Goal: Information Seeking & Learning: Check status

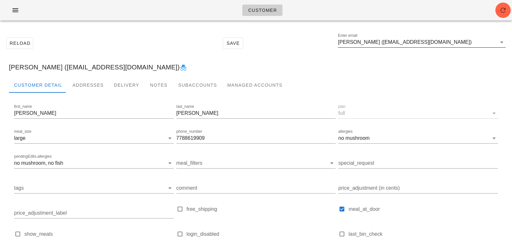
click at [449, 43] on input "[PERSON_NAME] ([EMAIL_ADDRESS][DOMAIN_NAME])" at bounding box center [417, 42] width 159 height 10
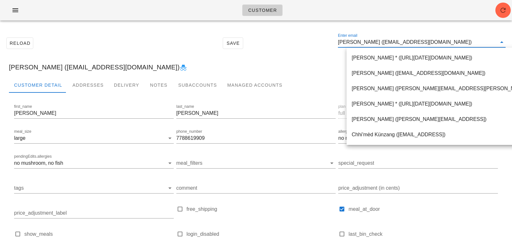
paste input "[PERSON_NAME]"
type input "Rudi Airisto"
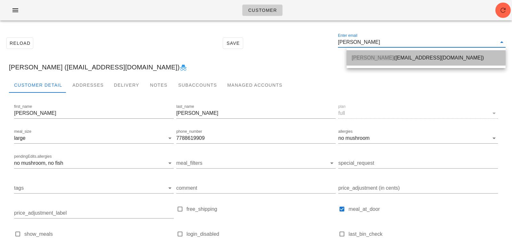
click at [427, 59] on div "Rudi Airisto (rudi.airisto@gmail.com)" at bounding box center [425, 58] width 149 height 6
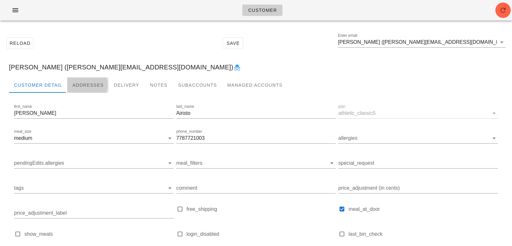
click at [81, 80] on div "Addresses" at bounding box center [88, 84] width 42 height 15
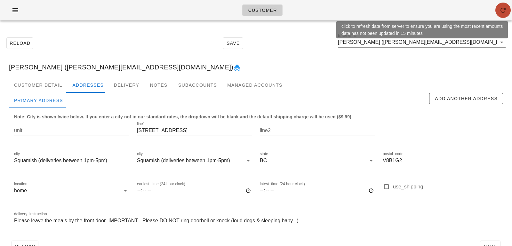
click at [503, 13] on icon "button" at bounding box center [503, 10] width 8 height 8
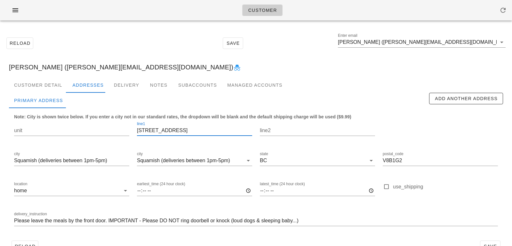
scroll to position [0, 0]
drag, startPoint x: 195, startPoint y: 126, endPoint x: 393, endPoint y: 2, distance: 234.2
click at [188, 132] on input "39249 Stellar Drive" at bounding box center [194, 130] width 115 height 10
drag, startPoint x: 412, startPoint y: 159, endPoint x: 312, endPoint y: 151, distance: 100.1
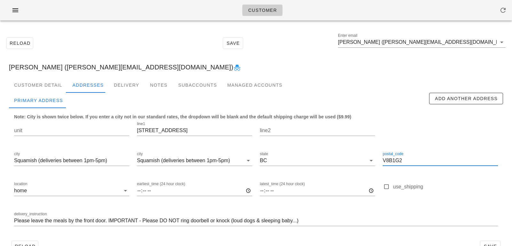
click at [313, 152] on div "unit line1 39249 Stellar Drive line2 city Squamish (deliveries between 1pm-5pm)…" at bounding box center [255, 176] width 491 height 120
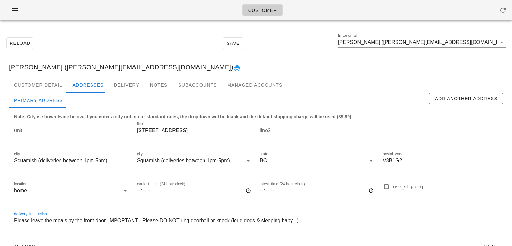
drag, startPoint x: 308, startPoint y: 221, endPoint x: 2, endPoint y: 217, distance: 306.4
click at [2, 217] on div "Reload Save Enter email Rudi Airisto (rudi.airisto@gmail.com) Rudi Airisto (rud…" at bounding box center [256, 145] width 512 height 238
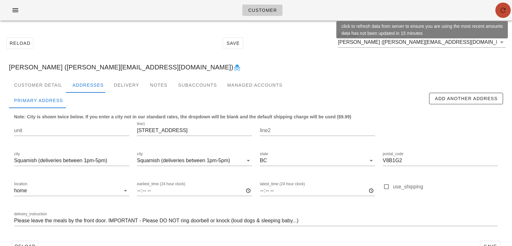
click at [508, 12] on span "button" at bounding box center [502, 10] width 15 height 8
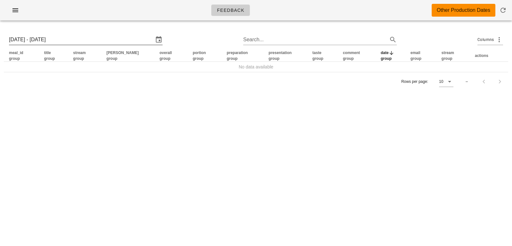
click at [128, 37] on input "Sun 17 Aug 2025 - Sun 24 Aug 2025" at bounding box center [81, 40] width 145 height 10
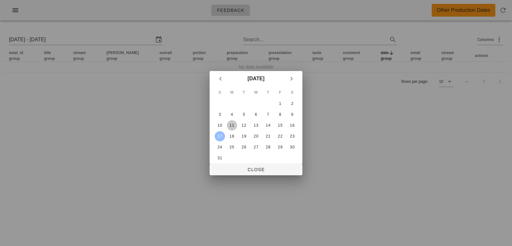
click at [231, 126] on div "11" at bounding box center [232, 125] width 10 height 4
type input "Mon 11 Aug 2025 - Sun 17 Aug 2025"
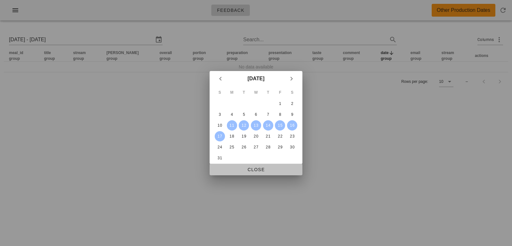
click at [245, 171] on span "Close" at bounding box center [256, 169] width 82 height 5
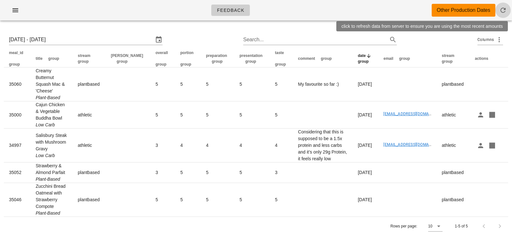
click at [501, 8] on icon "button" at bounding box center [503, 10] width 8 height 8
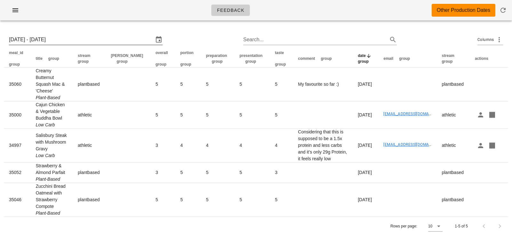
click at [116, 42] on input "Mon 11 Aug 2025 - Sun 17 Aug 2025" at bounding box center [81, 40] width 145 height 10
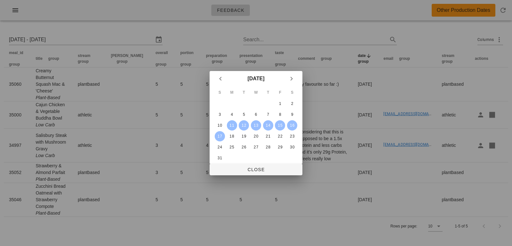
click at [230, 125] on div "11" at bounding box center [232, 125] width 10 height 4
click at [219, 137] on div "17" at bounding box center [220, 136] width 10 height 4
type input "Mon 11 Aug 2025 - Sun 17 Aug 2025"
click at [233, 169] on span "Close" at bounding box center [256, 169] width 82 height 5
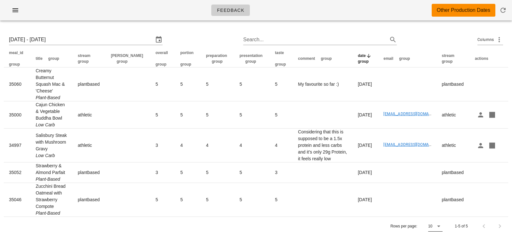
click at [435, 224] on icon at bounding box center [439, 226] width 8 height 8
click at [437, 231] on div "All" at bounding box center [436, 232] width 6 height 6
click at [345, 217] on div "Rows per page: All 1-5 of 5" at bounding box center [256, 225] width 504 height 19
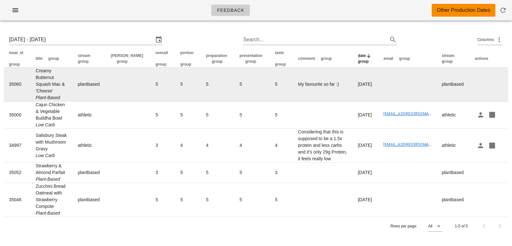
drag, startPoint x: 35, startPoint y: 71, endPoint x: 57, endPoint y: 90, distance: 29.5
click at [57, 90] on td "Creamy Butternut Squash Mac & 'Cheese' Plant-Based" at bounding box center [52, 84] width 42 height 34
copy td "Creamy Butternut Squash Mac & 'Cheese'"
drag, startPoint x: 276, startPoint y: 84, endPoint x: 327, endPoint y: 88, distance: 51.3
click at [327, 88] on td "My favourite so far :)" at bounding box center [323, 84] width 60 height 34
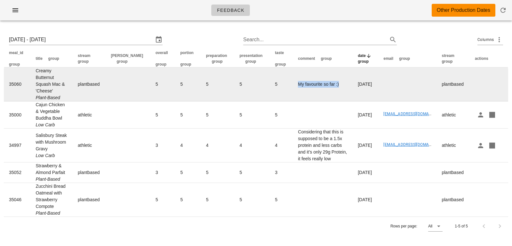
copy td "My favourite so far :)"
